Goal: Complete application form

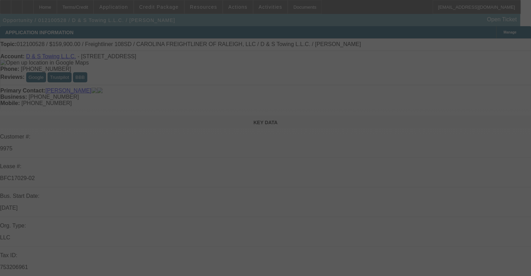
select select "0"
select select "2"
select select "0"
select select "6"
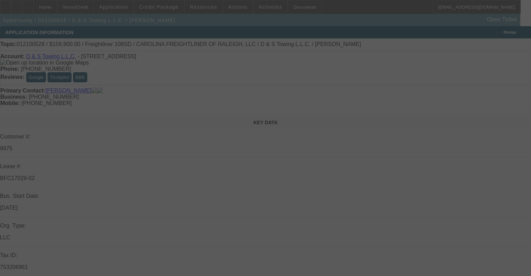
select select "0"
select select "2"
select select "0"
select select "6"
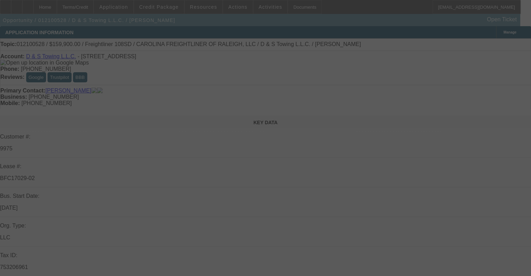
select select "0"
select select "2"
select select "0"
select select "6"
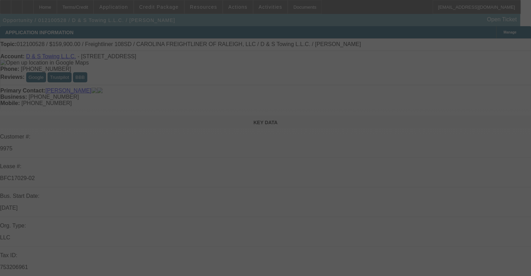
select select "0"
select select "2"
select select "0"
select select "6"
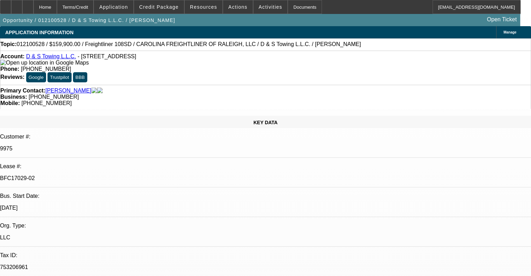
select select "0"
select select "2"
select select "0"
select select "6"
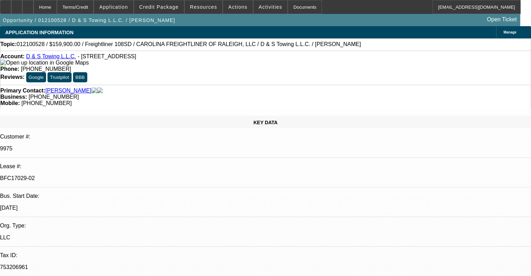
select select "0"
select select "2"
select select "0"
select select "6"
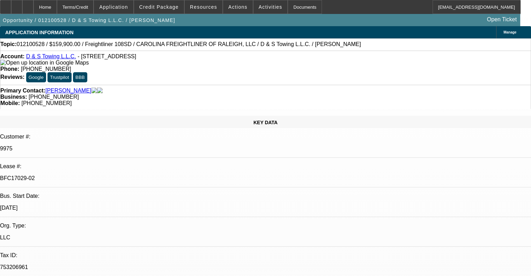
select select "0"
select select "2"
select select "0"
select select "6"
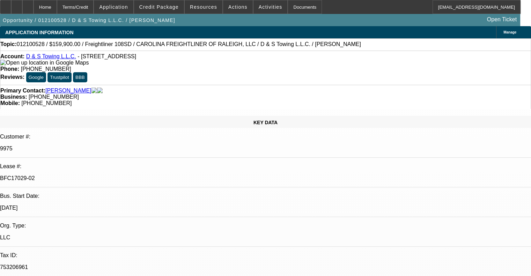
select select "0"
select select "2"
select select "0"
select select "6"
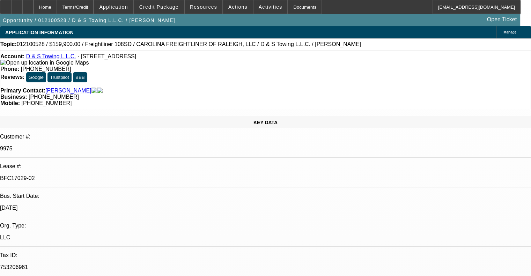
click at [51, 56] on link "D & S Towing L.L.C." at bounding box center [51, 56] width 50 height 6
click at [60, 57] on link "D & S Towing L.L.C." at bounding box center [51, 56] width 50 height 6
